Goal: Obtain resource: Download file/media

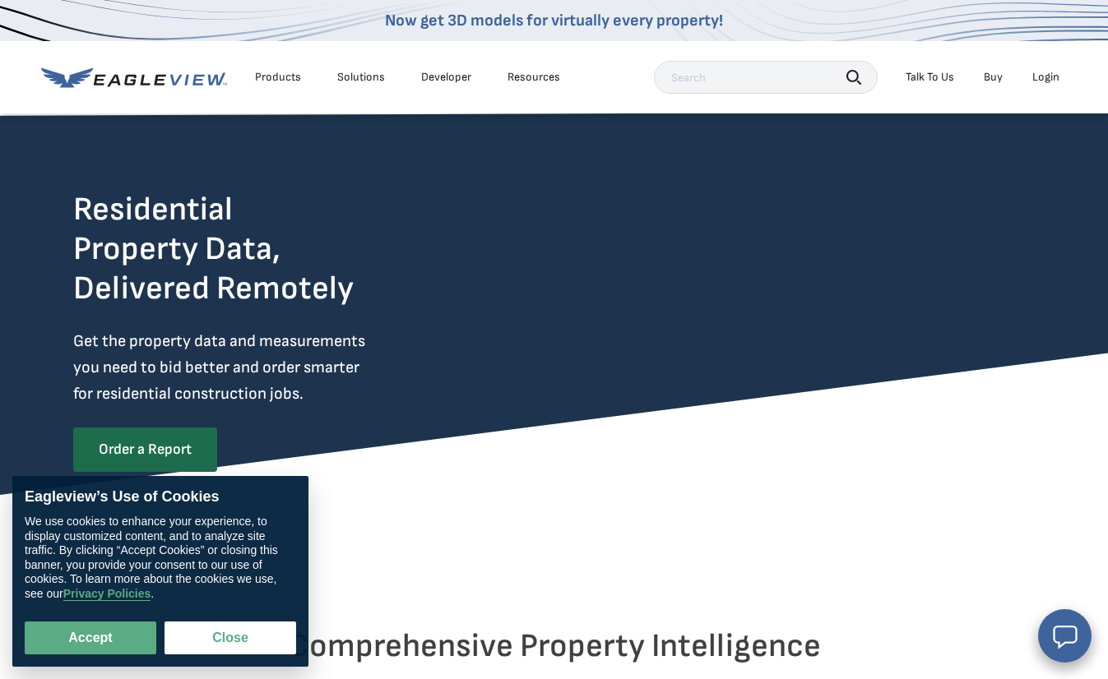
click at [1045, 72] on div "Login" at bounding box center [1045, 77] width 27 height 15
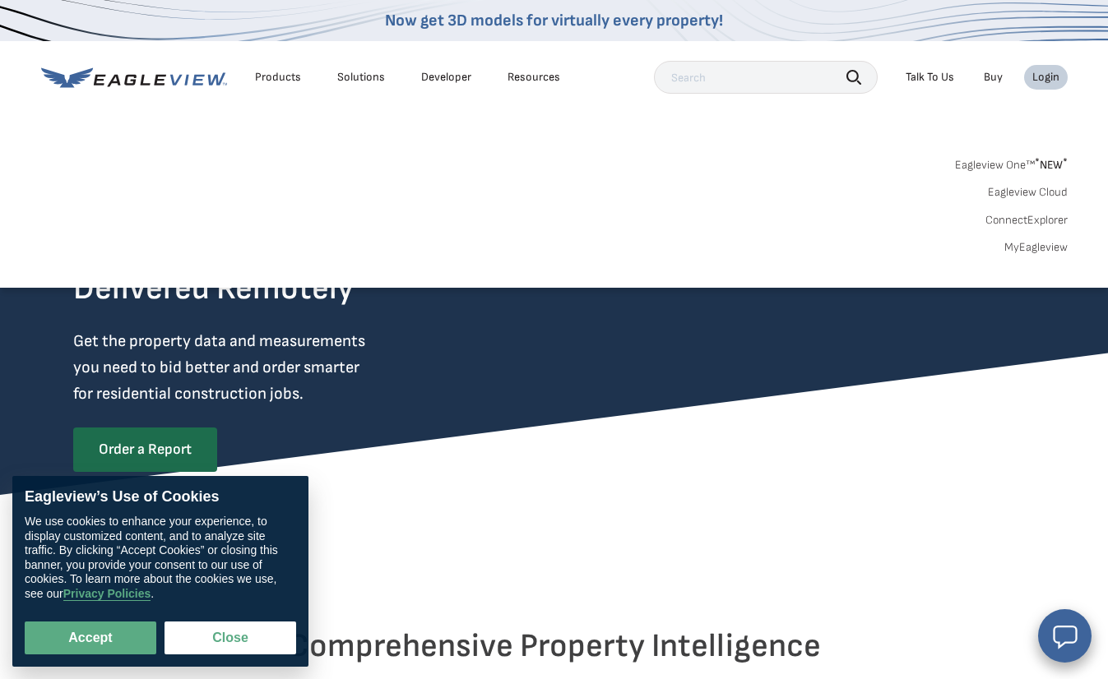
click at [990, 158] on link "Eagleview One™ * NEW *" at bounding box center [1011, 162] width 113 height 19
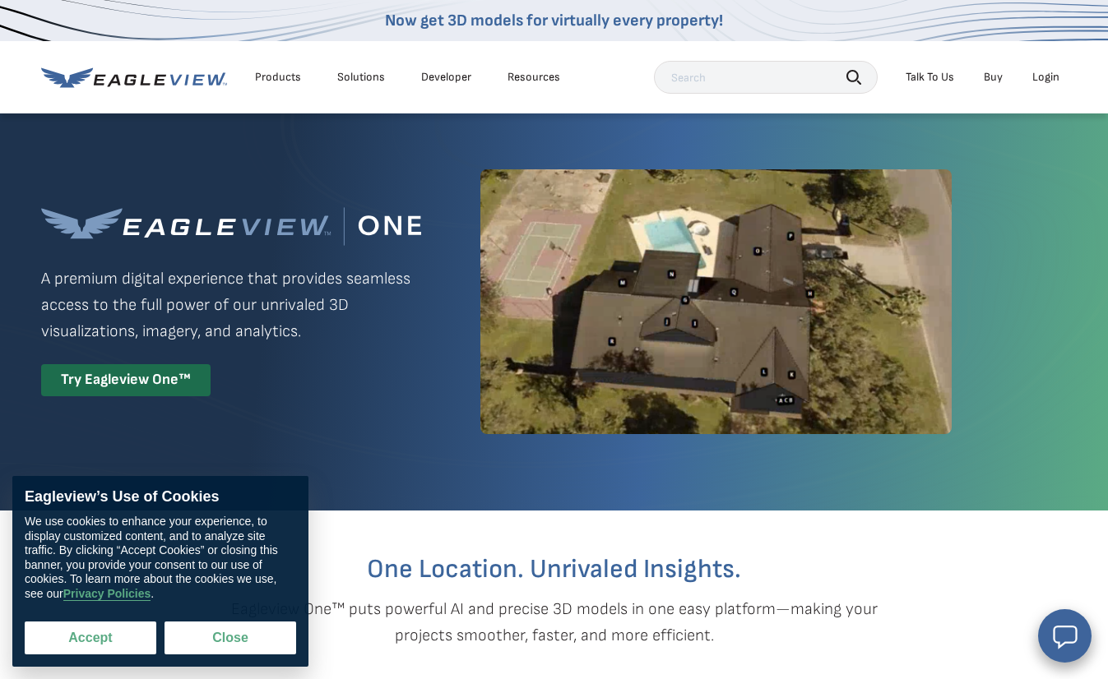
click at [117, 637] on button "Accept" at bounding box center [91, 638] width 132 height 33
checkbox input "true"
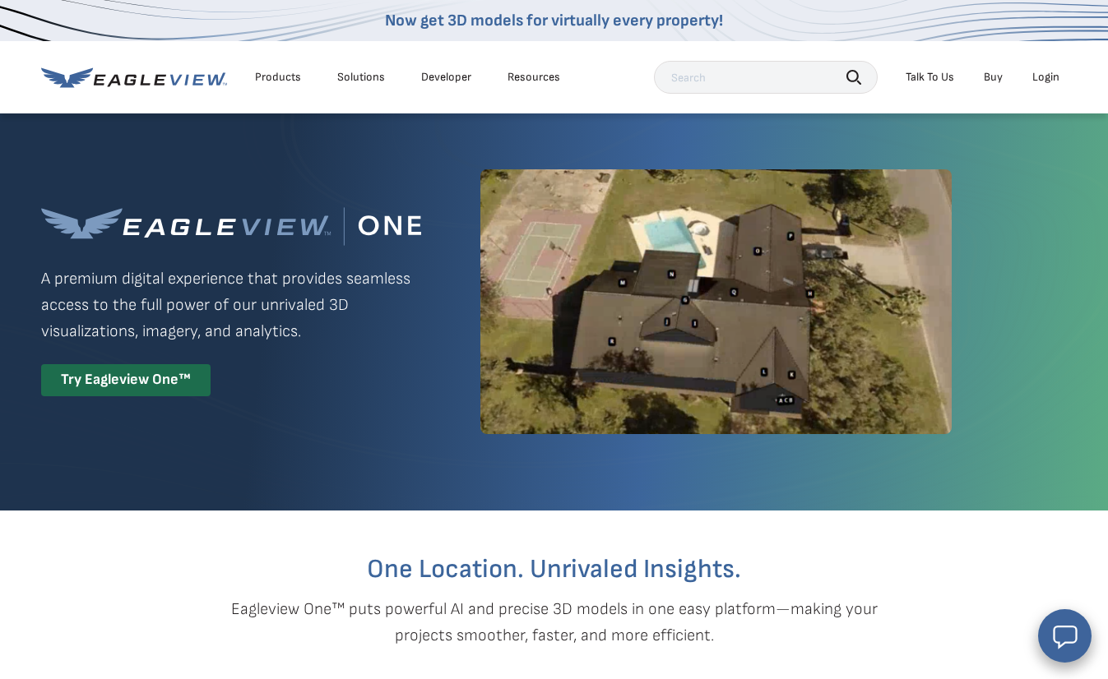
click at [1035, 76] on div "Login" at bounding box center [1045, 77] width 27 height 15
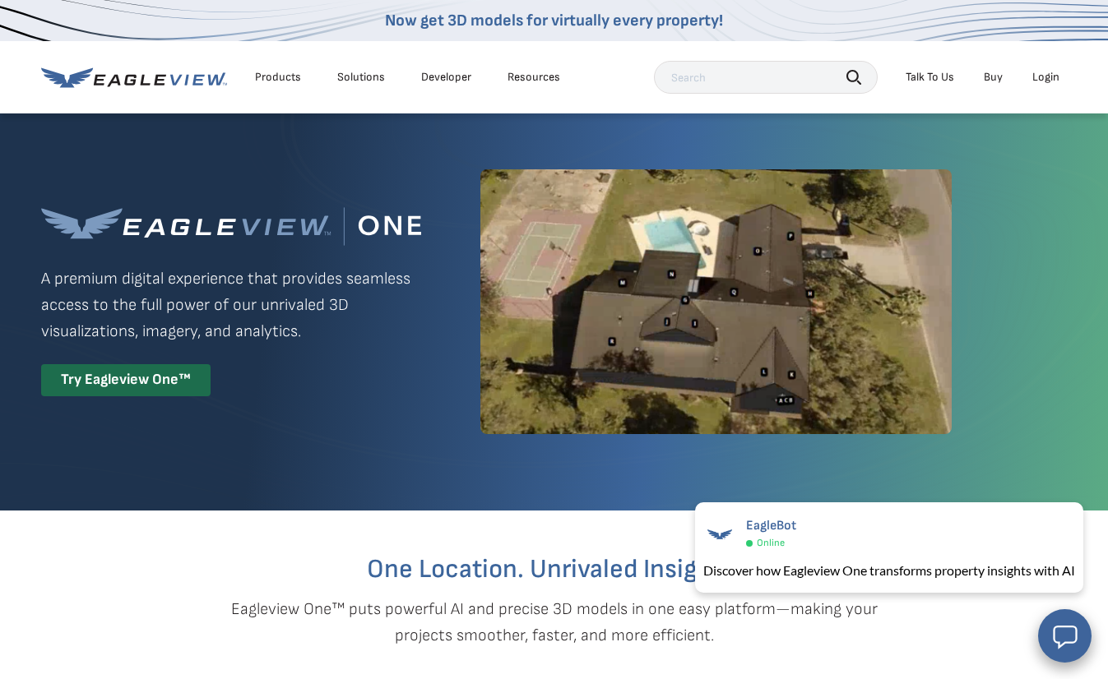
click at [1051, 74] on div "Login" at bounding box center [1045, 77] width 27 height 15
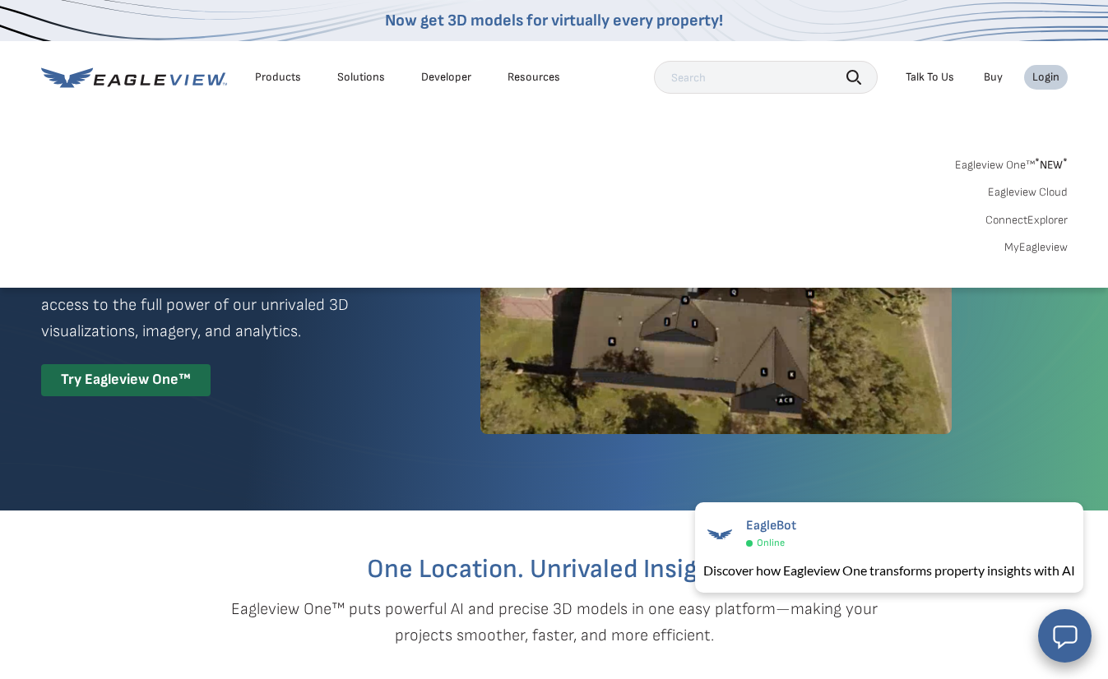
click at [985, 161] on link "Eagleview One™ * NEW *" at bounding box center [1011, 162] width 113 height 19
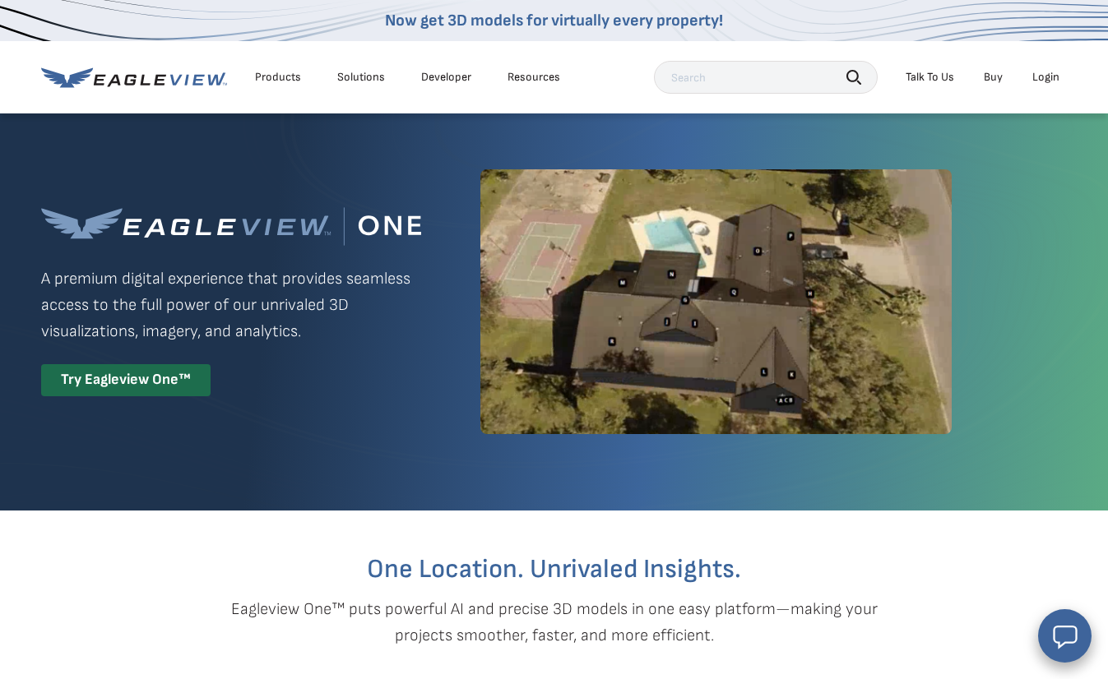
click at [1045, 81] on div "Login" at bounding box center [1045, 77] width 27 height 15
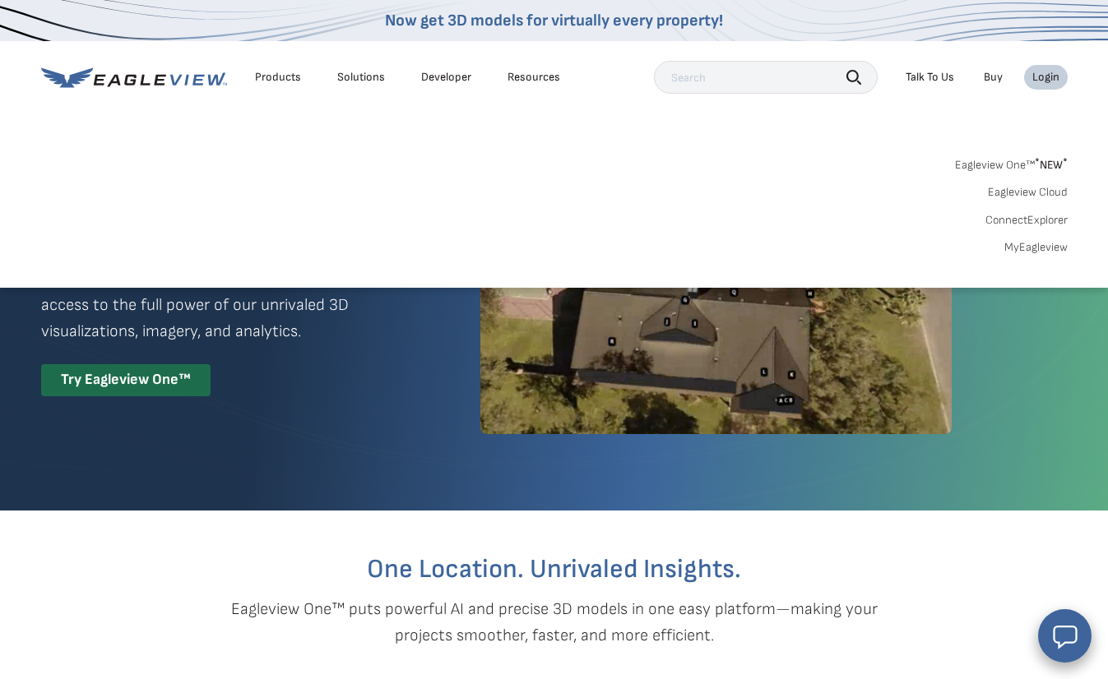
click at [1013, 165] on link "Eagleview One™ * NEW *" at bounding box center [1011, 162] width 113 height 19
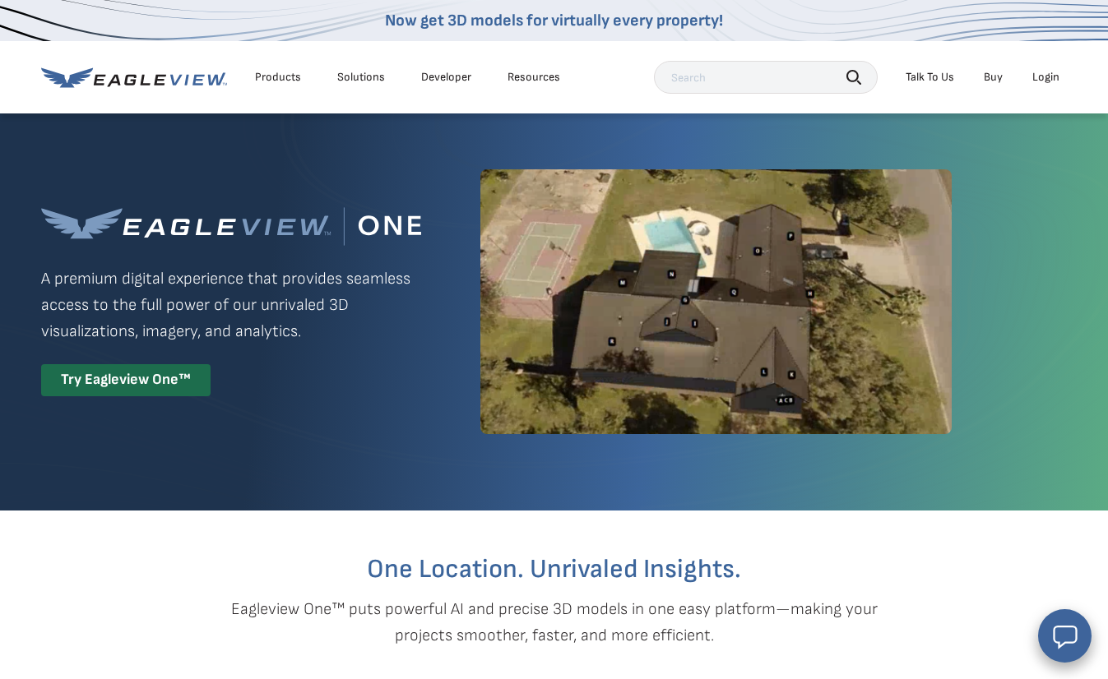
click at [1048, 76] on div "Login" at bounding box center [1045, 77] width 27 height 15
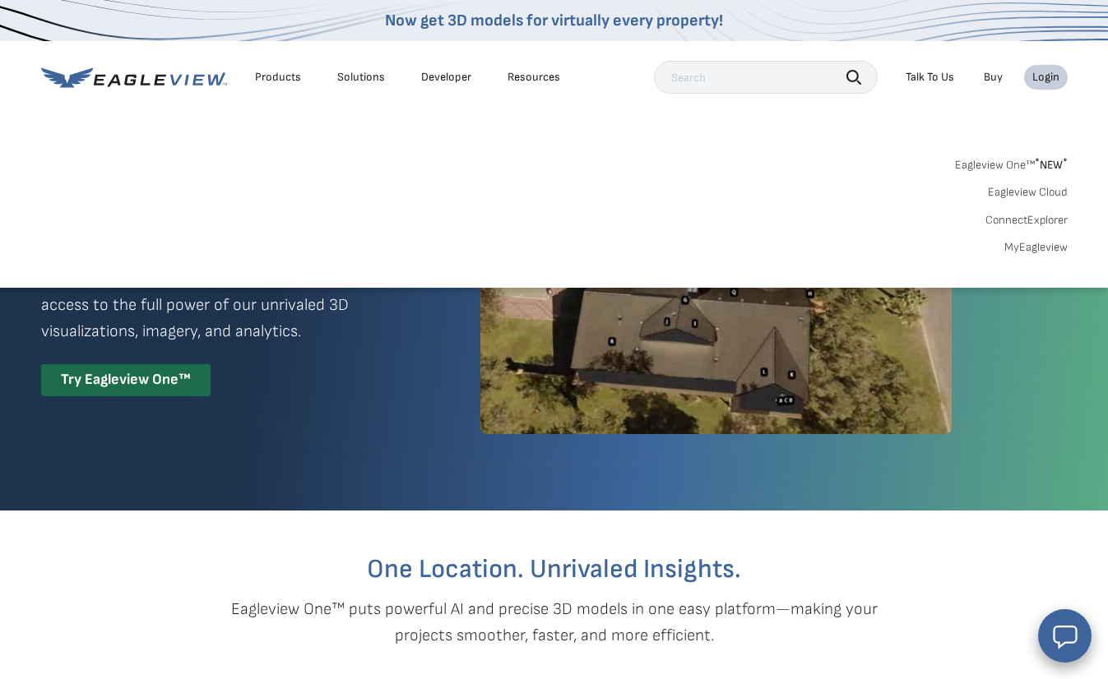
click at [1021, 188] on link "Eagleview Cloud" at bounding box center [1028, 192] width 80 height 15
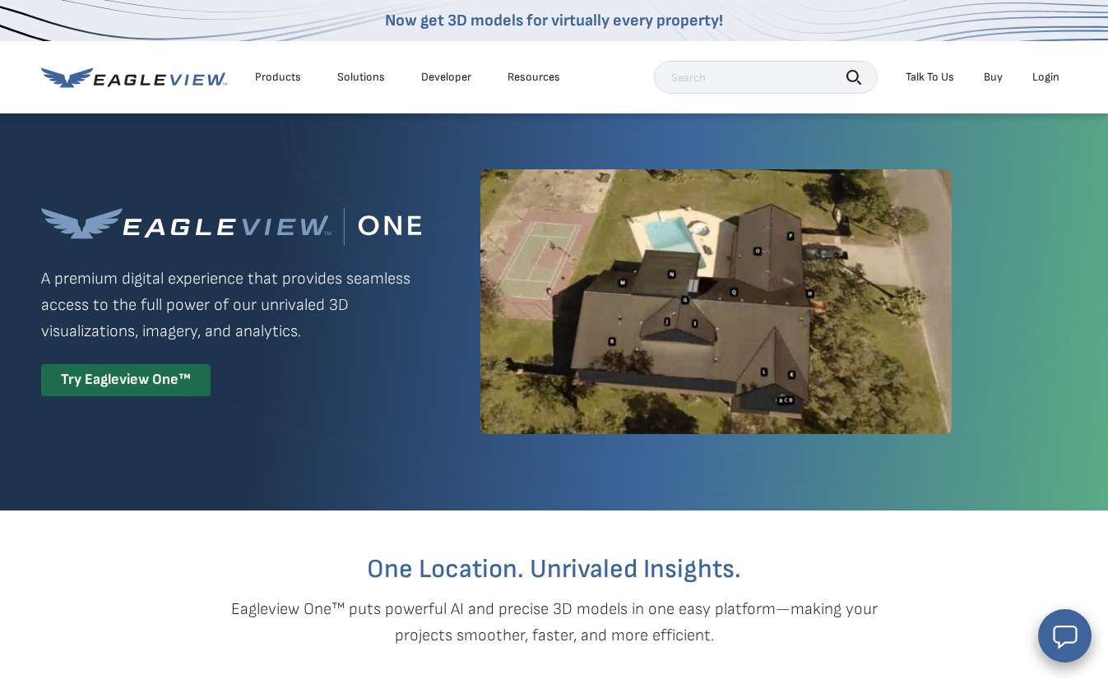
click at [1052, 74] on div "Login" at bounding box center [1045, 77] width 27 height 15
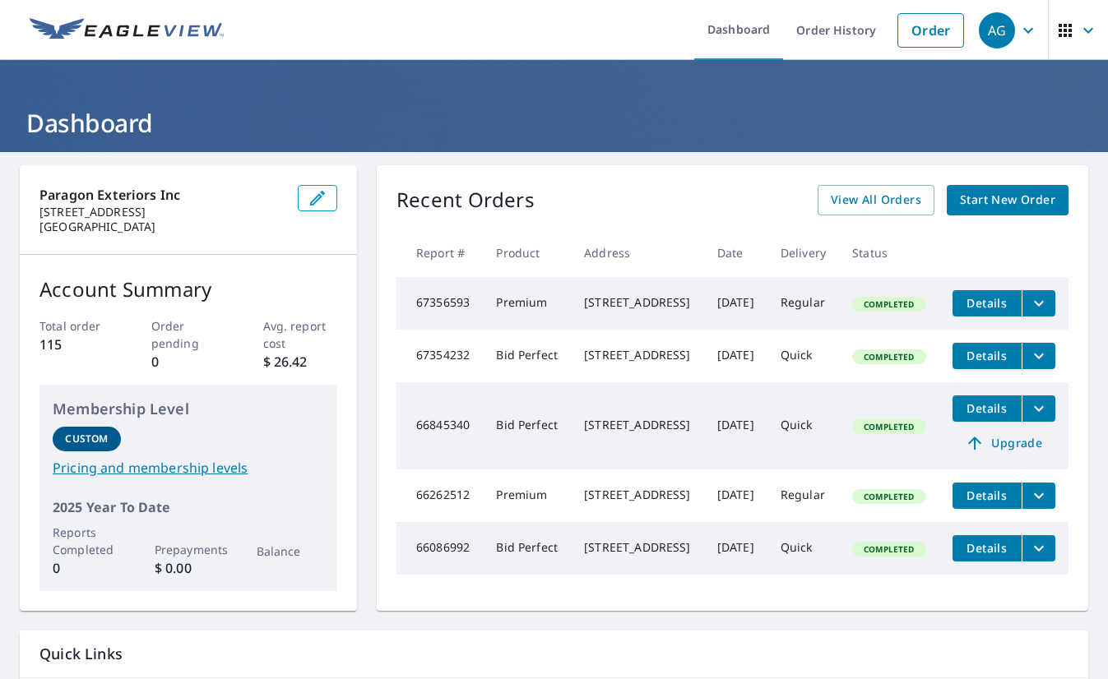
click at [983, 299] on span "Details" at bounding box center [986, 303] width 49 height 16
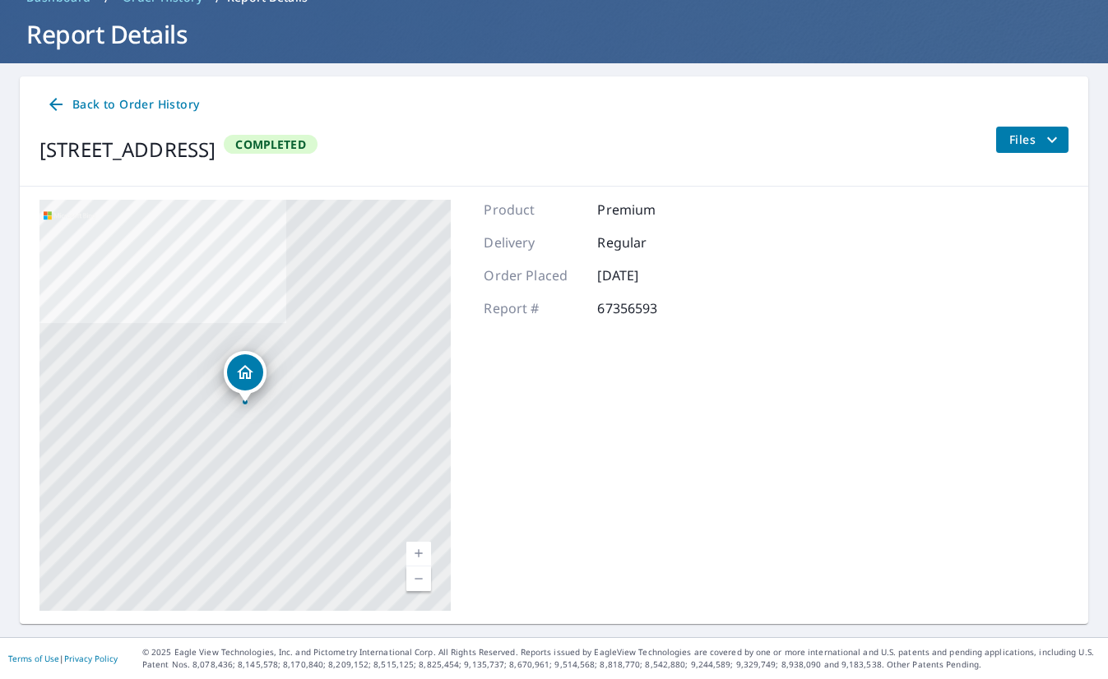
scroll to position [88, 0]
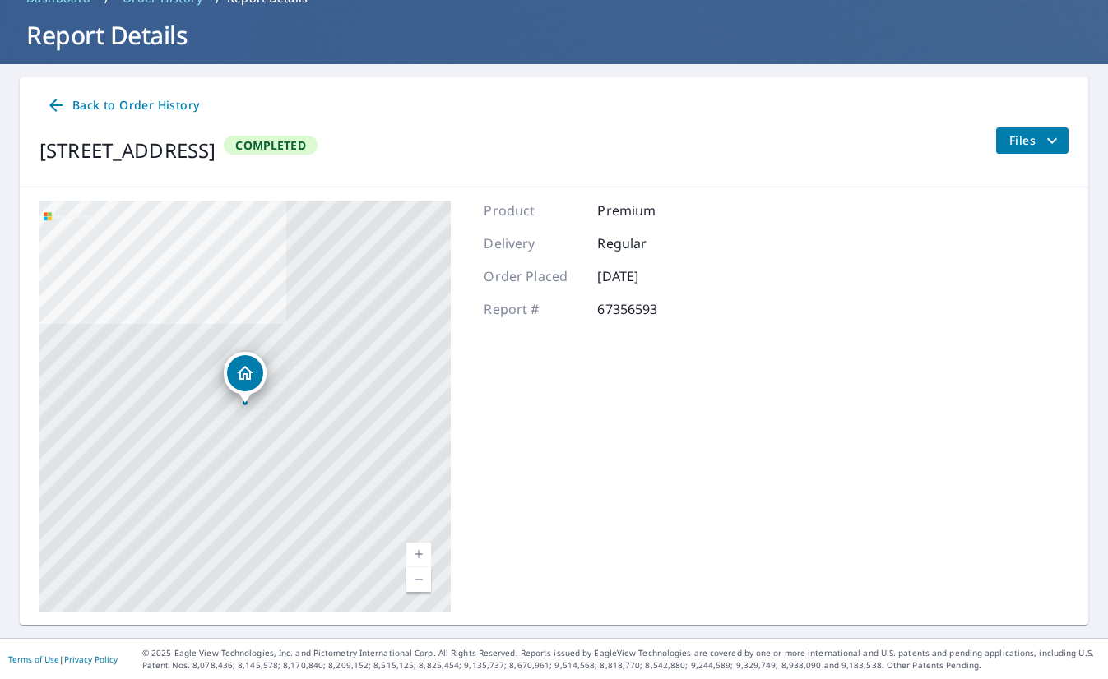
click at [1024, 123] on div "Back to Order History [STREET_ADDRESS] Completed Files" at bounding box center [554, 132] width 1069 height 110
click at [1017, 143] on span "Files" at bounding box center [1035, 141] width 53 height 20
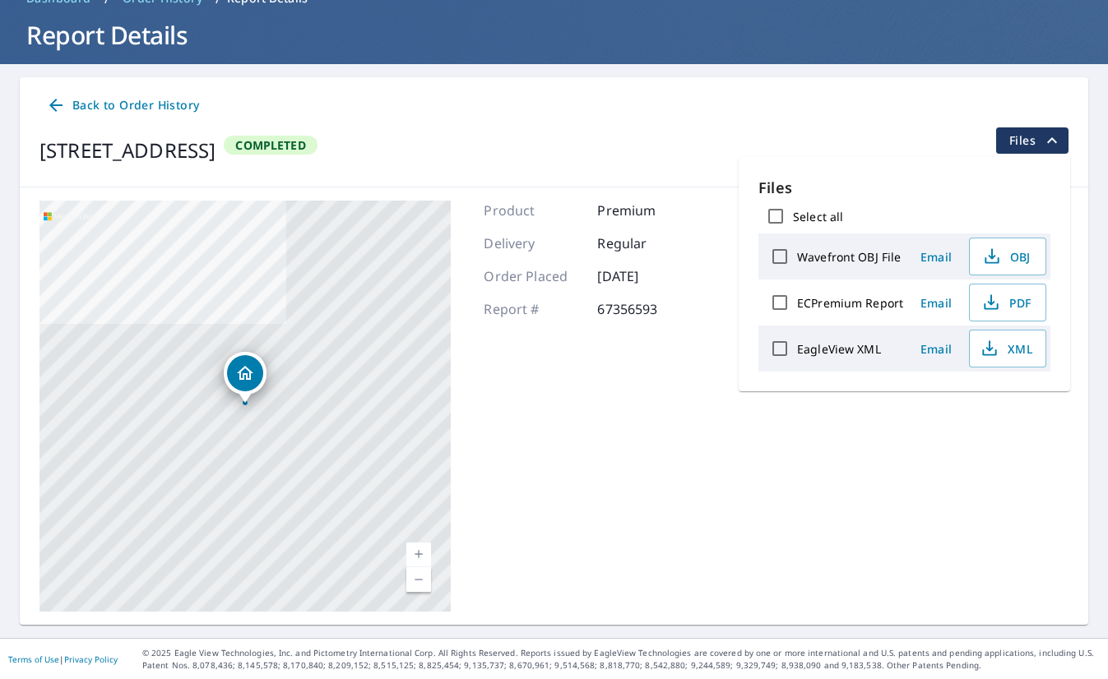
click at [118, 104] on span "Back to Order History" at bounding box center [122, 105] width 153 height 21
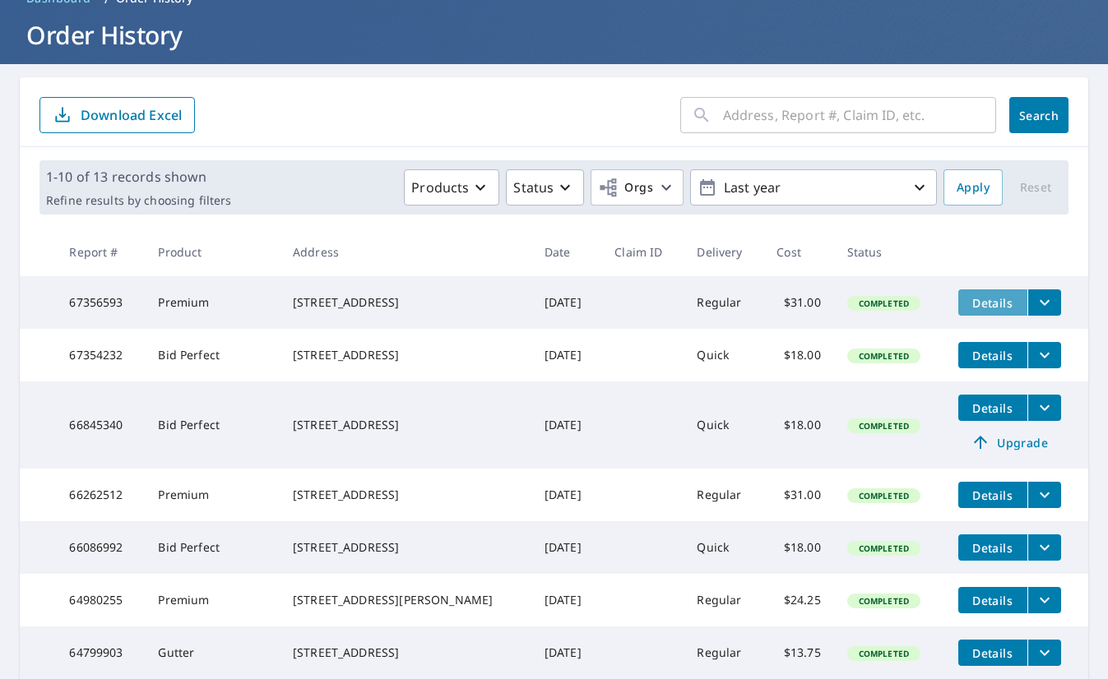
click at [985, 308] on span "Details" at bounding box center [992, 303] width 49 height 16
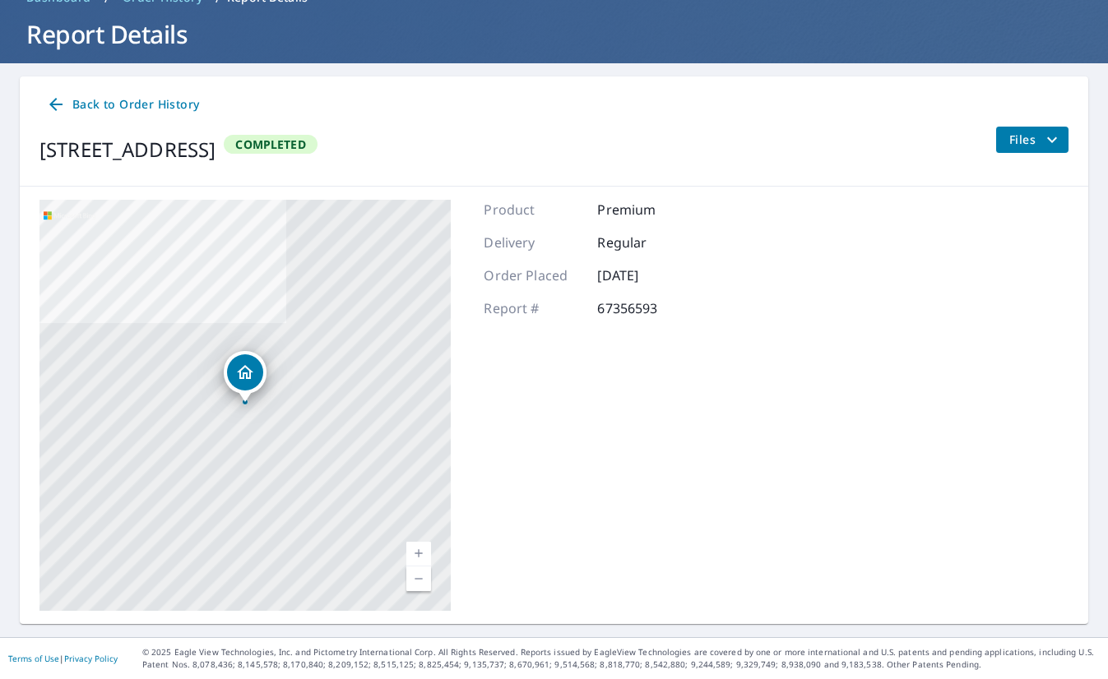
scroll to position [88, 0]
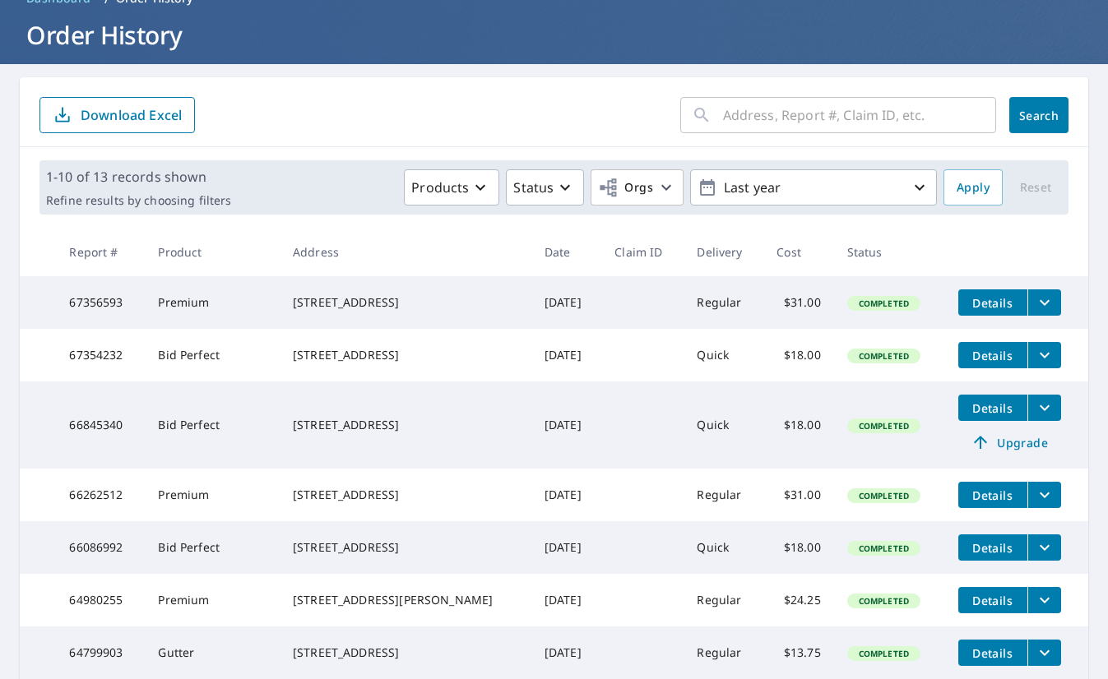
click at [367, 308] on div "[STREET_ADDRESS]" at bounding box center [405, 302] width 225 height 16
click at [1035, 293] on icon "filesDropdownBtn-67356593" at bounding box center [1045, 303] width 20 height 20
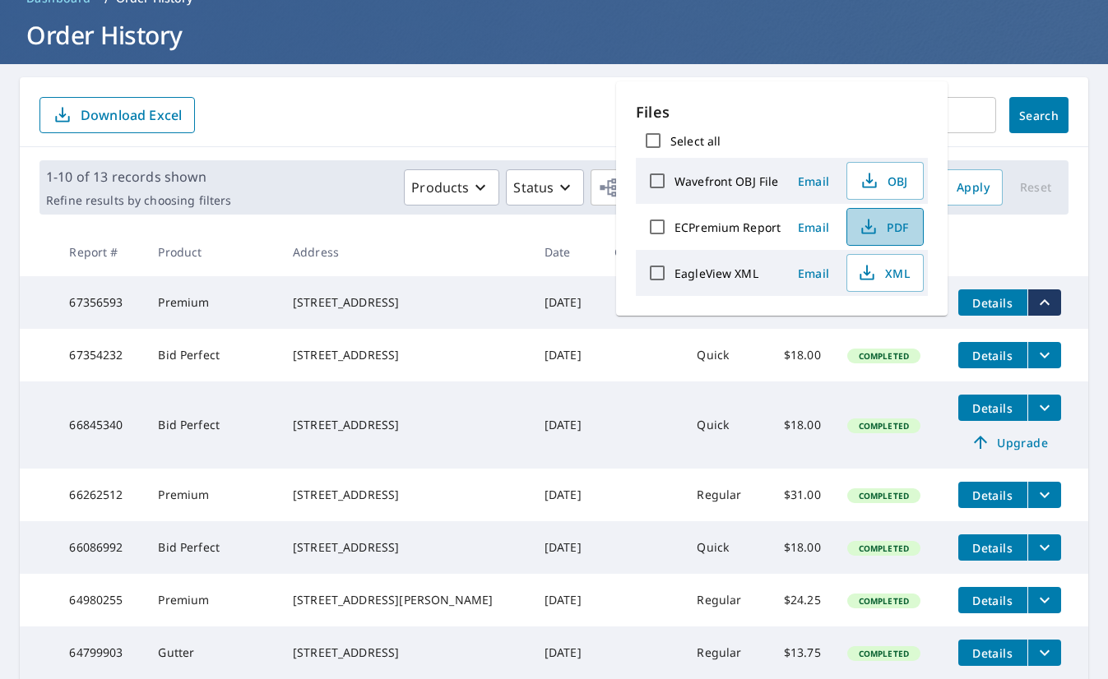
click at [880, 225] on span "PDF" at bounding box center [883, 227] width 53 height 20
